Goal: Task Accomplishment & Management: Complete application form

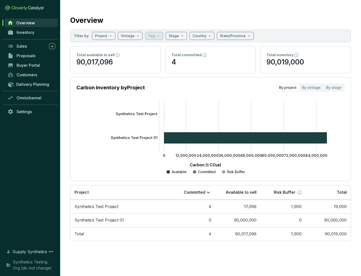
click at [31, 56] on span "Proposals" at bounding box center [26, 55] width 19 height 5
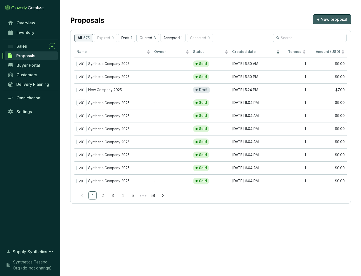
click at [332, 19] on span "+ New proposal" at bounding box center [332, 19] width 30 height 6
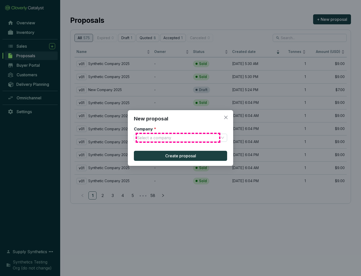
click at [178, 138] on input "Company *" at bounding box center [178, 138] width 82 height 8
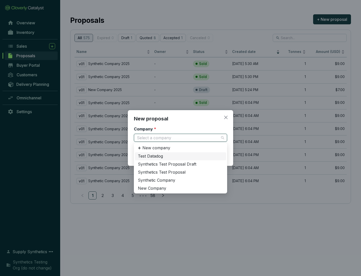
click at [181, 180] on div "Synthetic Company" at bounding box center [180, 181] width 85 height 6
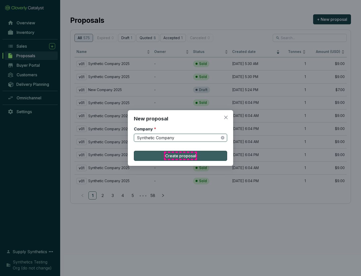
click at [181, 156] on span "Create proposal" at bounding box center [180, 156] width 31 height 6
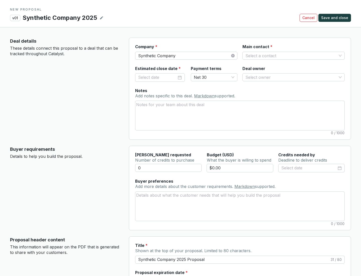
click at [291, 55] on input "Main contact *" at bounding box center [291, 56] width 91 height 8
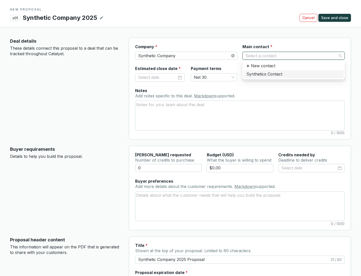
click at [294, 74] on div "Synthetics Contact" at bounding box center [294, 75] width 94 height 6
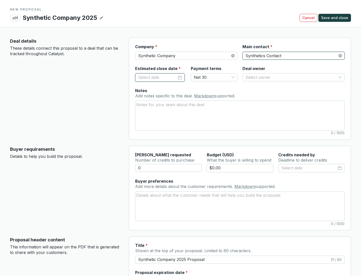
click at [158, 77] on input "Estimated close date *" at bounding box center [157, 77] width 39 height 7
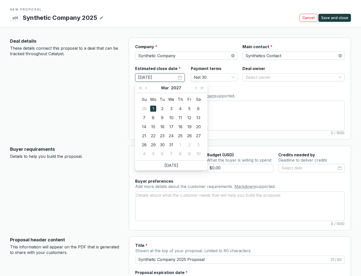
type input "[DATE]"
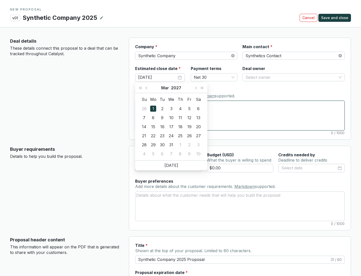
click at [240, 115] on textarea "Notes Add notes specific to this deal. Markdown supported." at bounding box center [240, 115] width 209 height 29
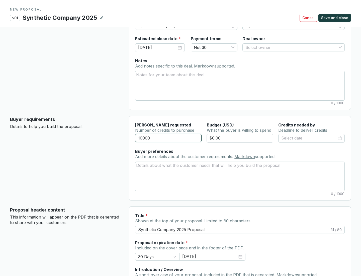
scroll to position [30, 0]
type input "10000"
type input "$0.00"
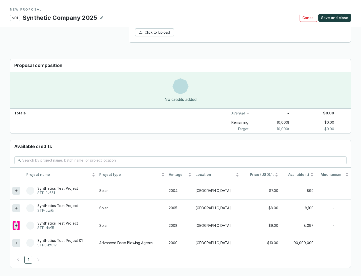
click at [16, 226] on icon at bounding box center [16, 225] width 2 height 2
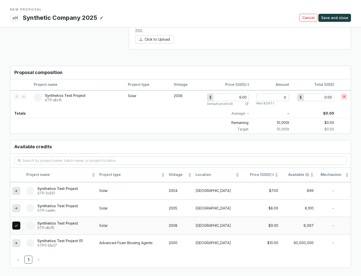
scroll to position [289, 0]
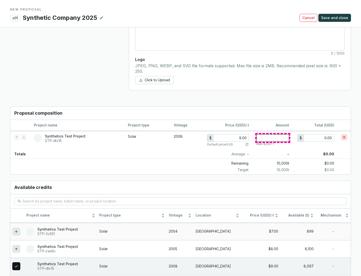
type input "1"
type input "9.00"
type input "1"
click at [336, 18] on span "Save and close" at bounding box center [335, 17] width 27 height 5
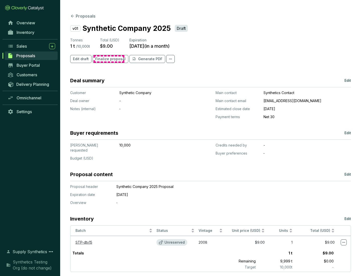
click at [109, 59] on span "Finalize proposal" at bounding box center [110, 58] width 30 height 5
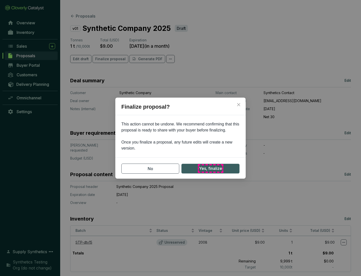
click at [211, 168] on span "Yes, finalize" at bounding box center [210, 168] width 23 height 6
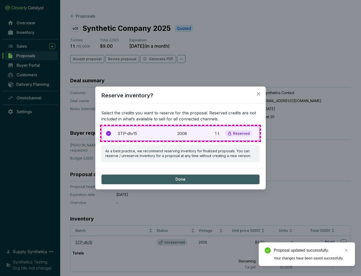
click at [181, 133] on p "2008" at bounding box center [182, 134] width 11 height 6
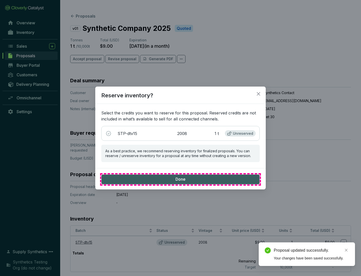
click at [181, 179] on span "Done" at bounding box center [181, 180] width 10 height 6
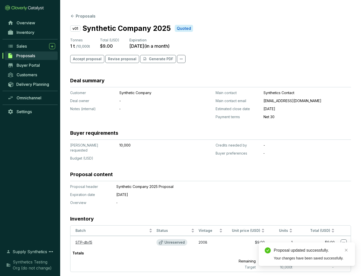
click at [312, 250] on div "Proposal updated successfully." at bounding box center [311, 250] width 75 height 6
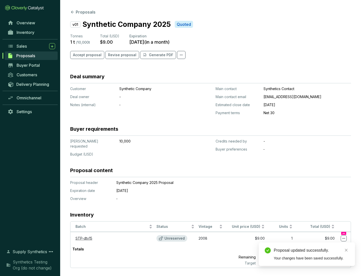
click at [344, 238] on icon at bounding box center [344, 238] width 3 height 1
click at [329, 245] on div "Proposal updated successfully. Your changes have been saved successfully." at bounding box center [307, 254] width 96 height 24
click at [312, 250] on div "Proposal updated successfully." at bounding box center [311, 250] width 75 height 6
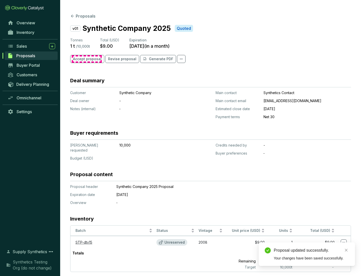
click at [87, 59] on span "Accept proposal" at bounding box center [87, 58] width 29 height 5
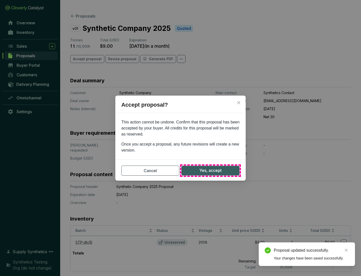
click at [211, 170] on span "Yes, accept" at bounding box center [211, 170] width 22 height 6
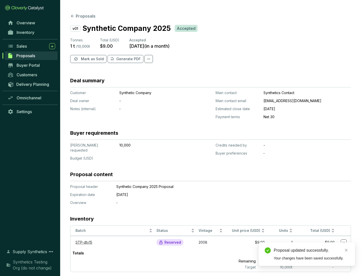
click at [92, 59] on span "Mark as Sold" at bounding box center [92, 58] width 23 height 5
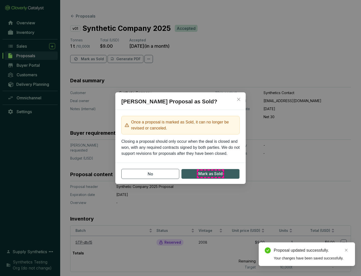
click at [211, 174] on span "Mark as Sold" at bounding box center [211, 174] width 24 height 6
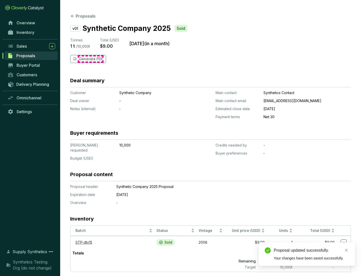
click at [91, 59] on p "Generate PDF" at bounding box center [91, 58] width 24 height 5
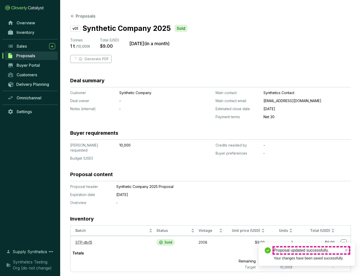
click at [312, 250] on div "Proposal updated successfully." at bounding box center [311, 250] width 75 height 6
